Goal: Information Seeking & Learning: Learn about a topic

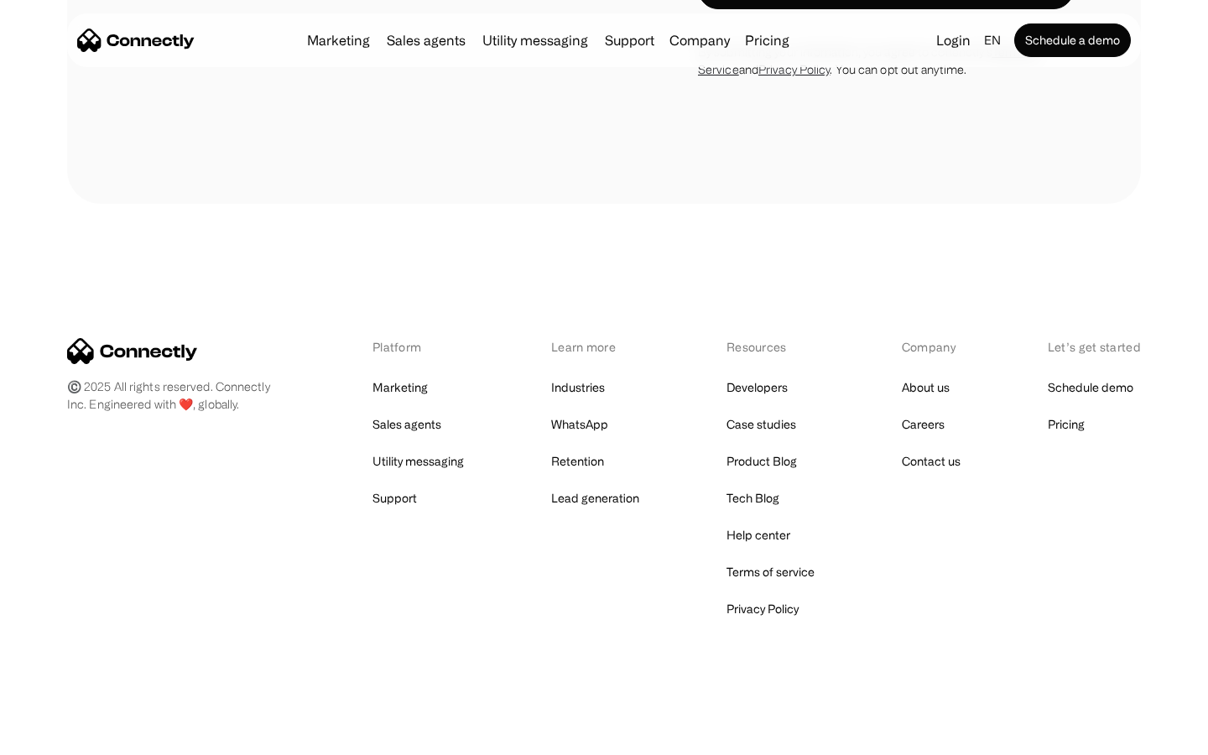
scroll to position [3225, 0]
